Goal: Browse casually: Explore the website without a specific task or goal

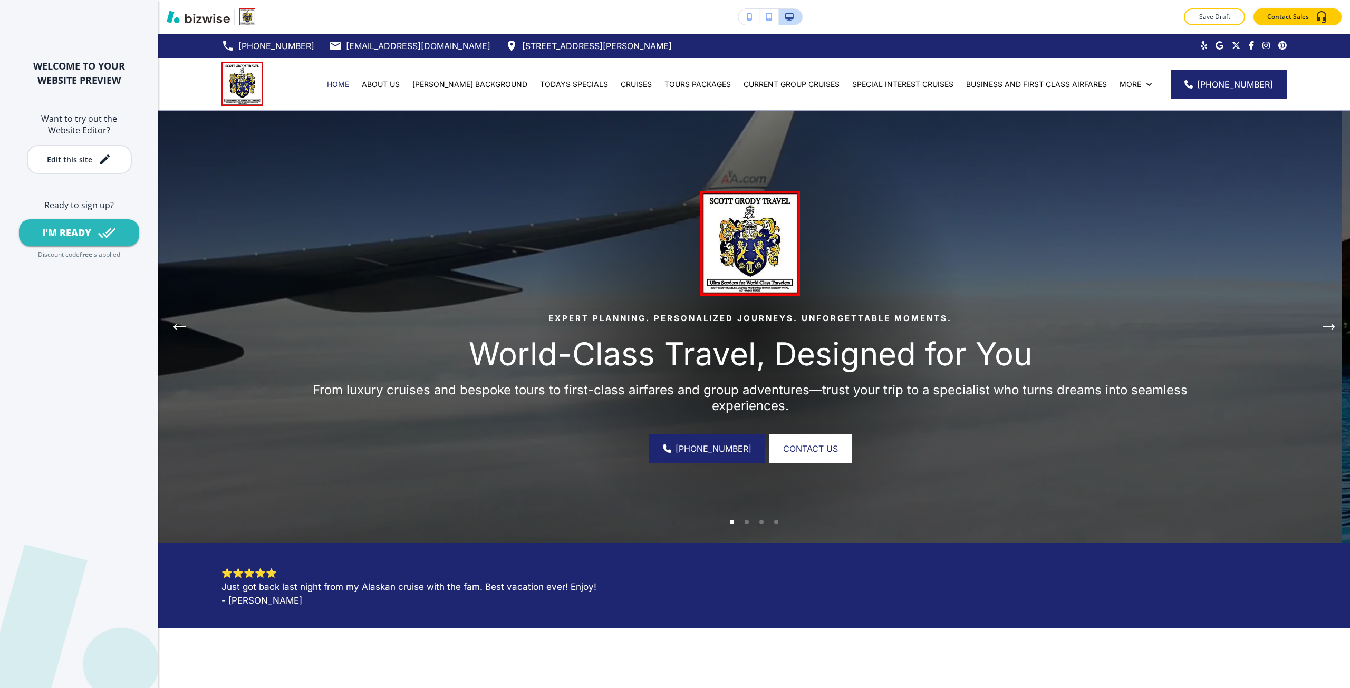
click at [746, 16] on button "button" at bounding box center [748, 17] width 21 height 16
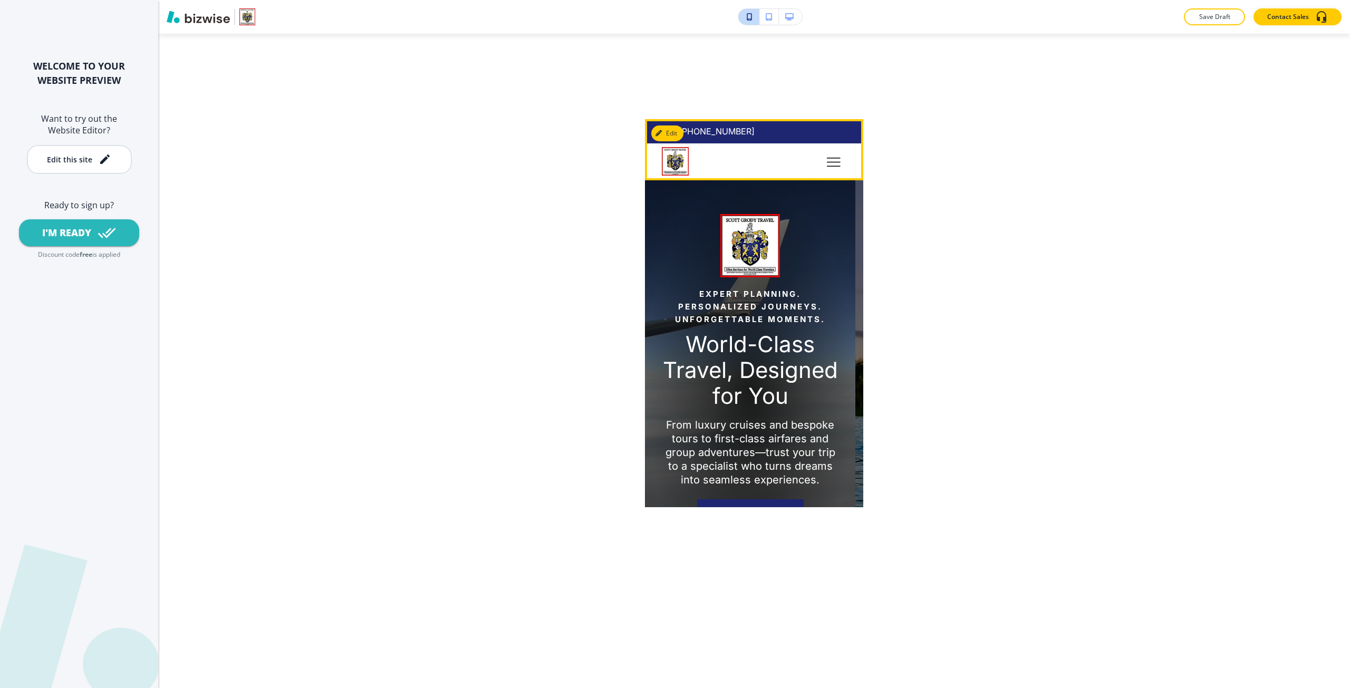
click at [830, 165] on icon "Toggle hamburger navigation menu" at bounding box center [834, 162] width 14 height 9
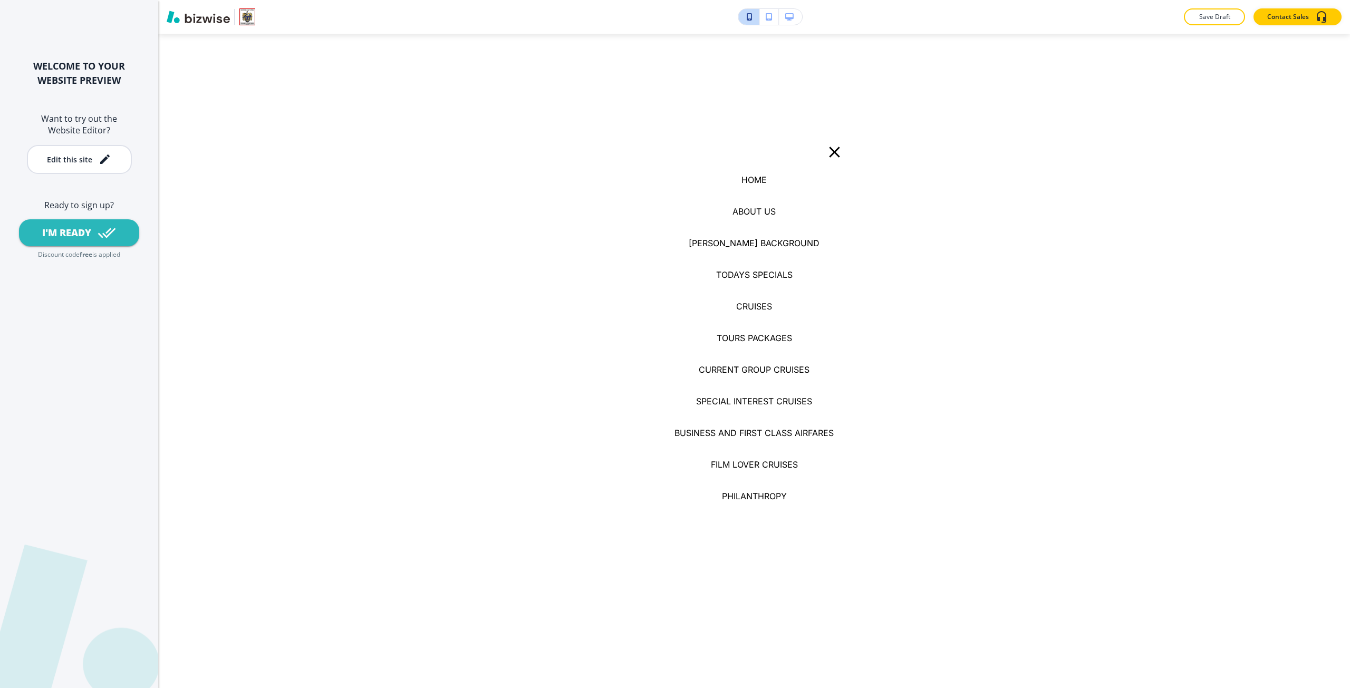
click at [825, 148] on icon "button" at bounding box center [834, 152] width 18 height 18
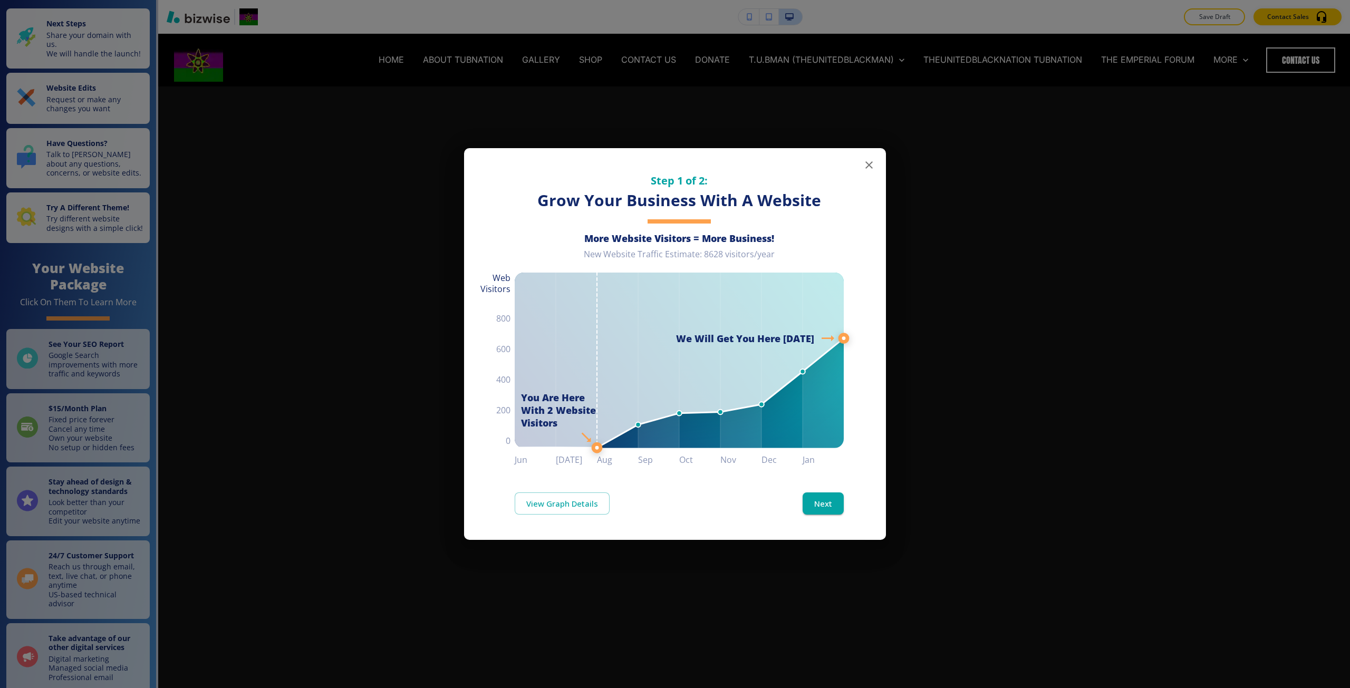
click at [409, 293] on div "Step 1 of 2: Grow Your Business With A Website More Website Visitors = More Bus…" at bounding box center [675, 344] width 1350 height 688
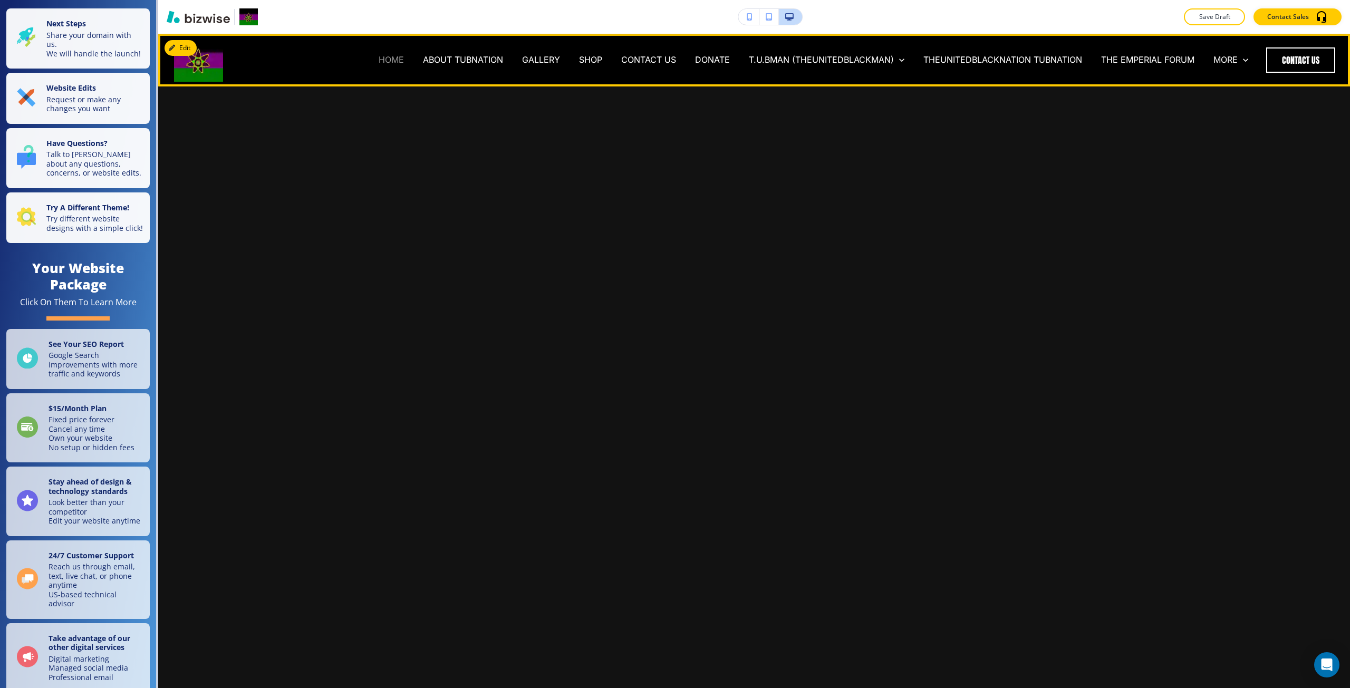
click at [389, 59] on p "HOME" at bounding box center [391, 60] width 25 height 12
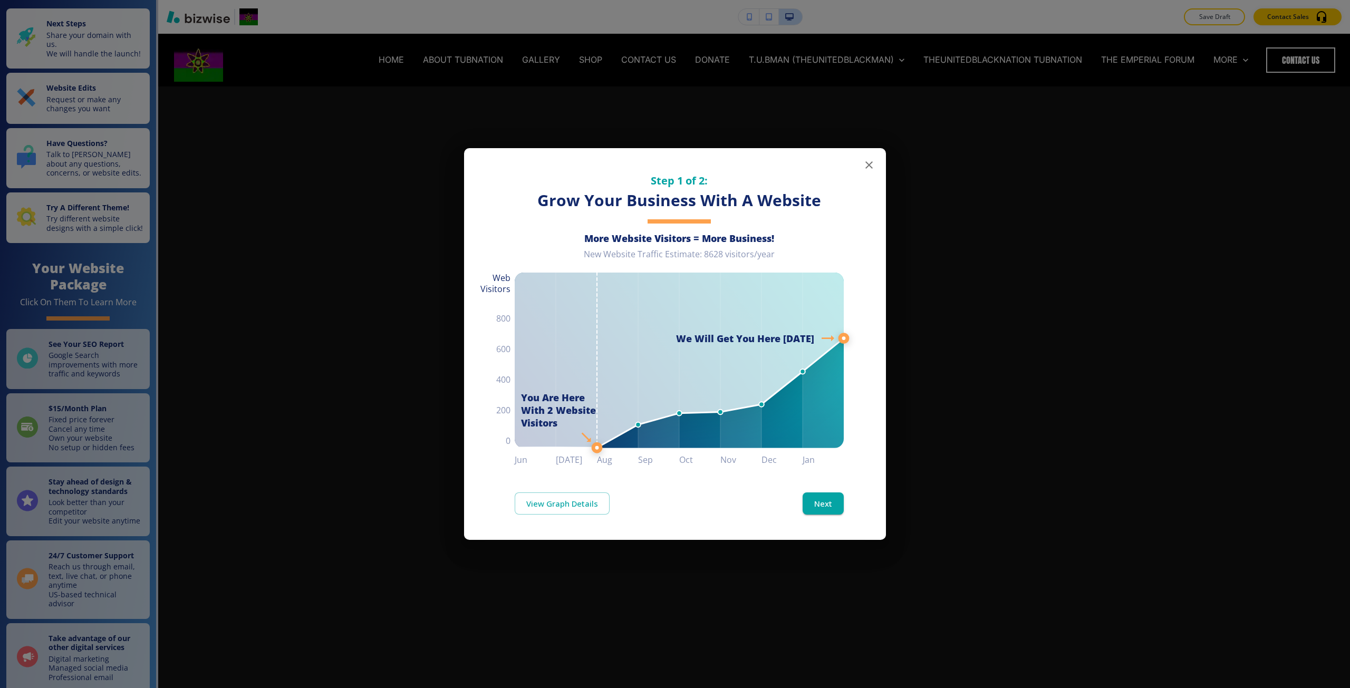
click at [301, 528] on div "Step 1 of 2: Grow Your Business With A Website More Website Visitors = More Bus…" at bounding box center [675, 344] width 1350 height 688
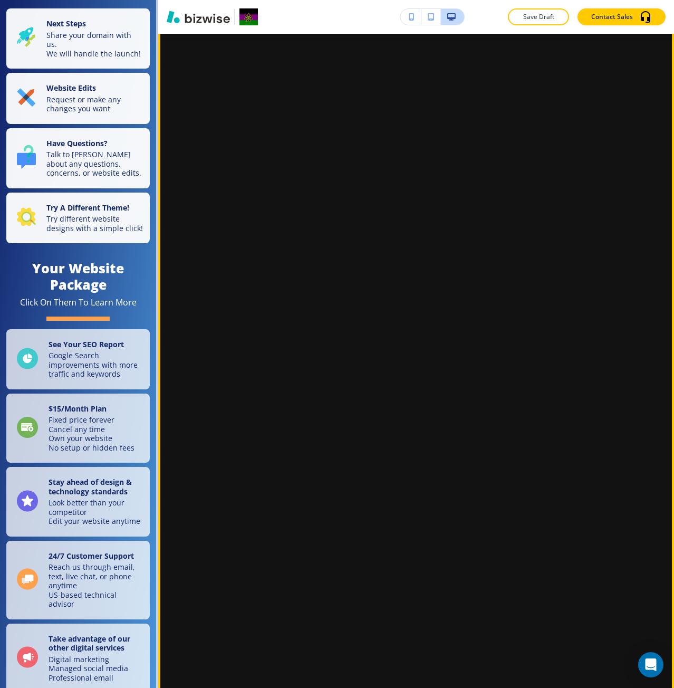
scroll to position [1371, 0]
